Goal: Task Accomplishment & Management: Manage account settings

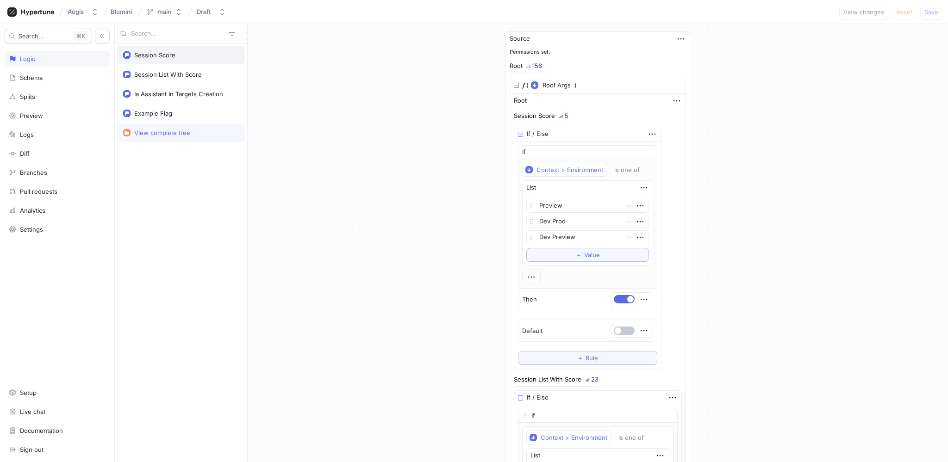
click at [168, 62] on div "Session Score" at bounding box center [181, 55] width 128 height 19
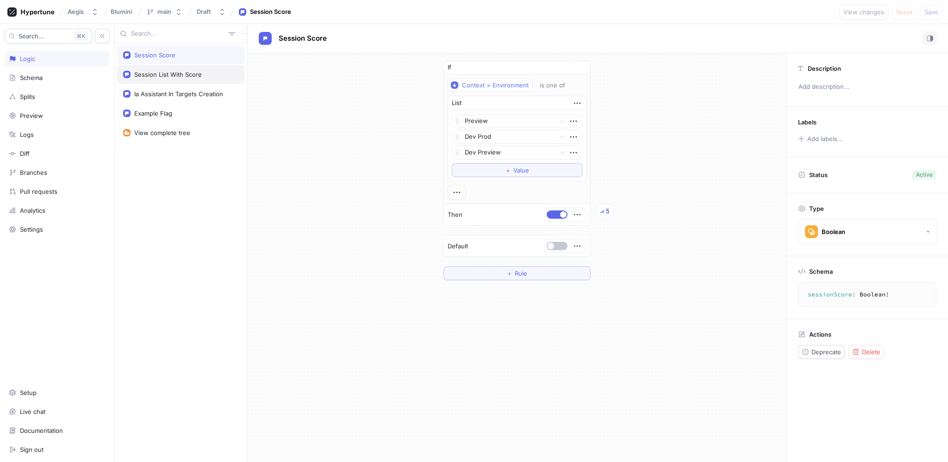
click at [170, 70] on div "Session List With Score" at bounding box center [181, 74] width 128 height 19
type textarea "x"
type textarea "sessionListWithScore: Boolean!"
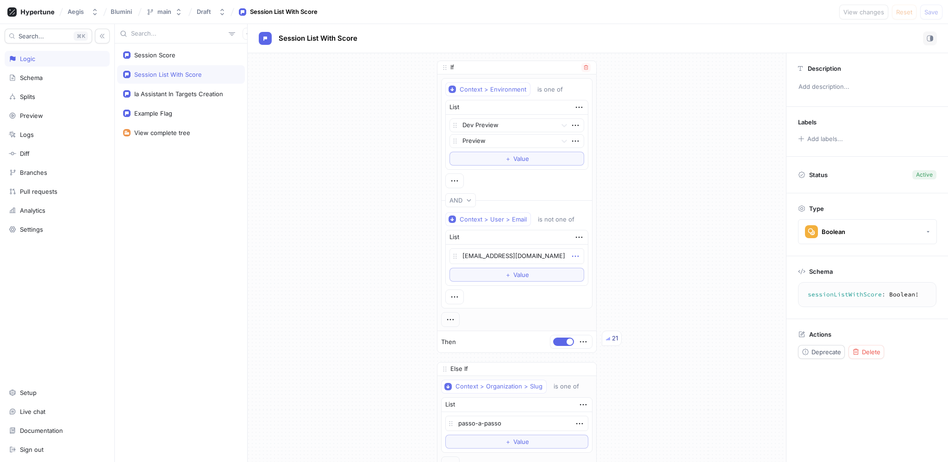
click at [572, 253] on icon "button" at bounding box center [575, 256] width 10 height 10
click at [589, 268] on p "Delete" at bounding box center [589, 271] width 19 height 9
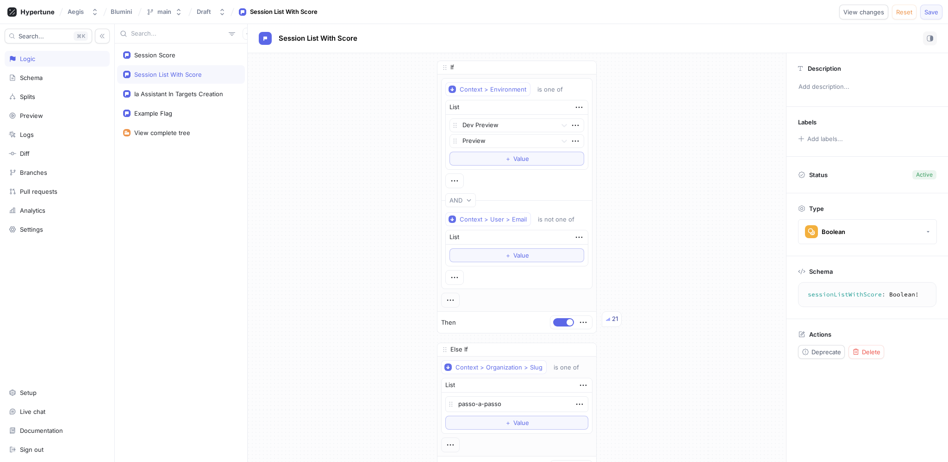
click at [924, 14] on button "Save" at bounding box center [931, 12] width 22 height 15
type textarea "x"
